Goal: Task Accomplishment & Management: Manage account settings

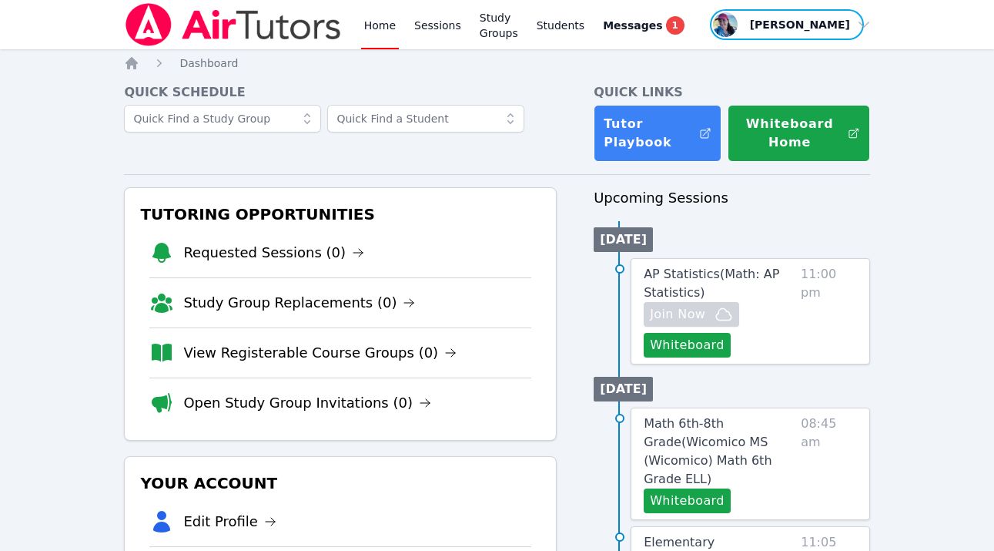
click at [545, 34] on span "button" at bounding box center [787, 25] width 157 height 34
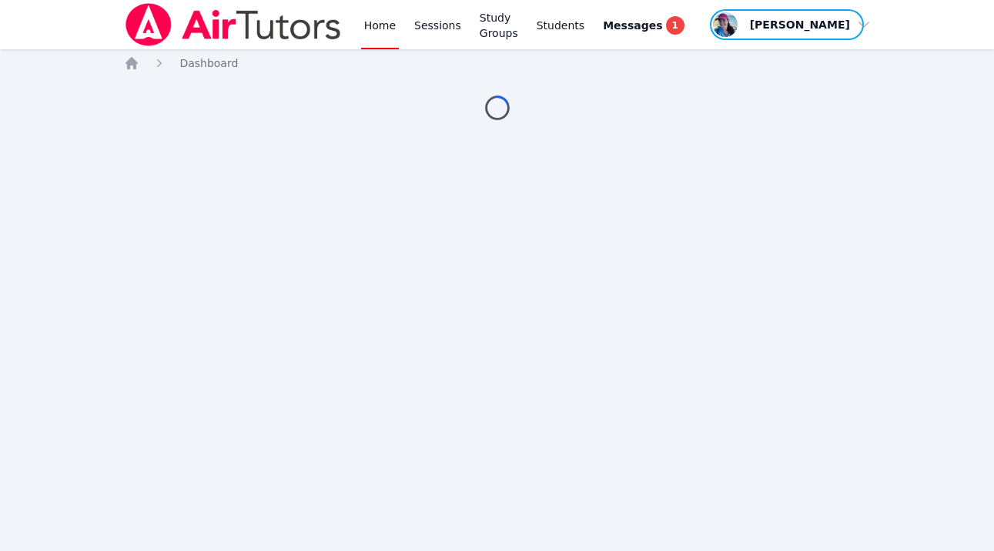
click at [785, 36] on span "button" at bounding box center [787, 25] width 157 height 34
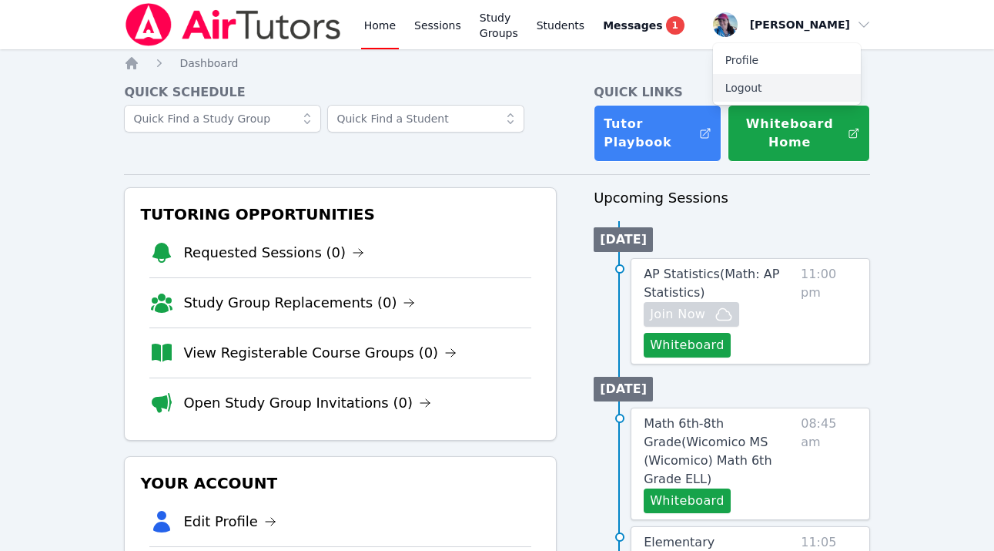
click at [769, 88] on button "Logout" at bounding box center [787, 88] width 148 height 28
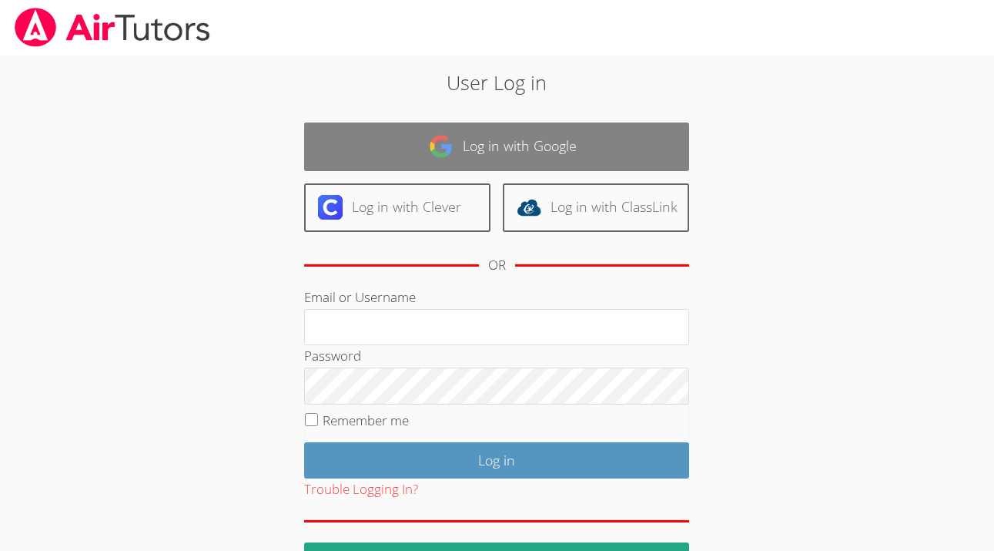
click at [445, 150] on img at bounding box center [441, 146] width 25 height 25
